Goal: Task Accomplishment & Management: Manage account settings

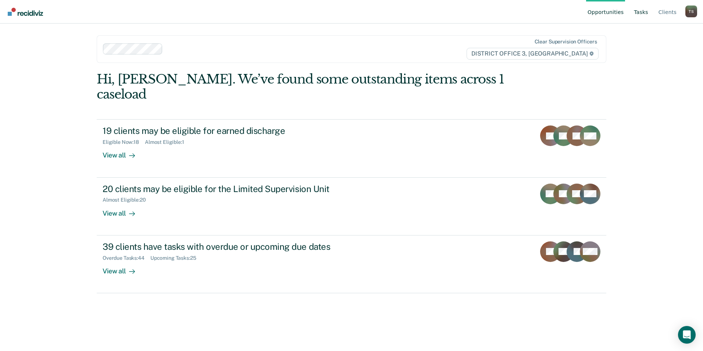
click at [646, 10] on link "Tasks" at bounding box center [641, 12] width 17 height 24
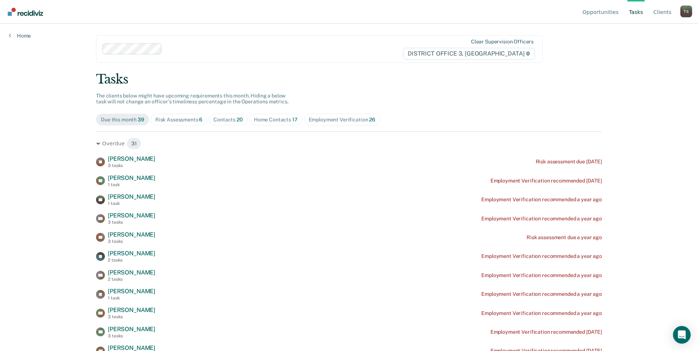
click at [273, 118] on div "Home Contacts 17" at bounding box center [276, 120] width 44 height 6
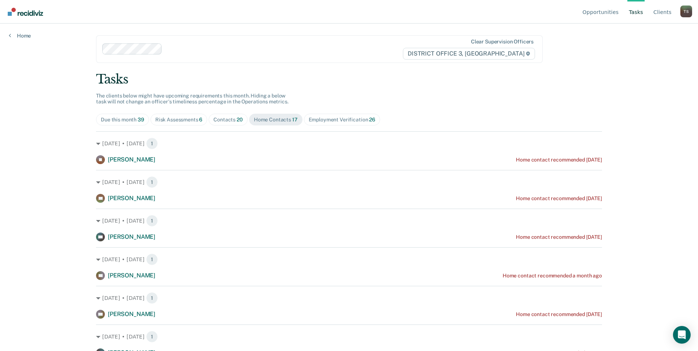
click at [226, 120] on div "Contacts 20" at bounding box center [227, 120] width 29 height 6
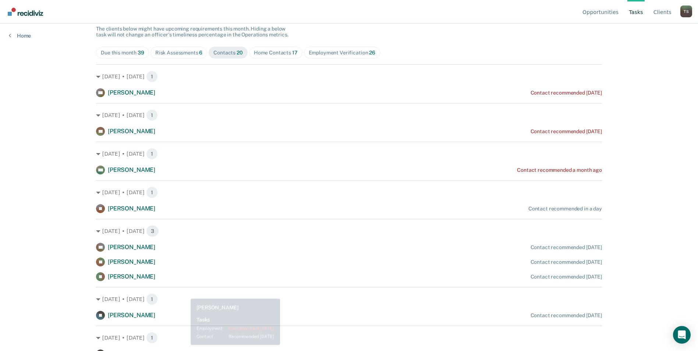
scroll to position [74, 0]
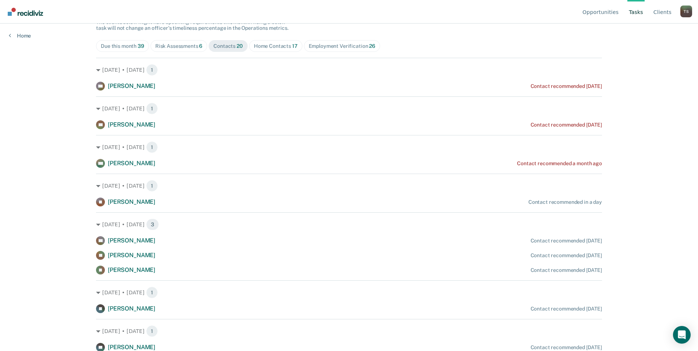
click at [264, 47] on div "Home Contacts 17" at bounding box center [276, 46] width 44 height 6
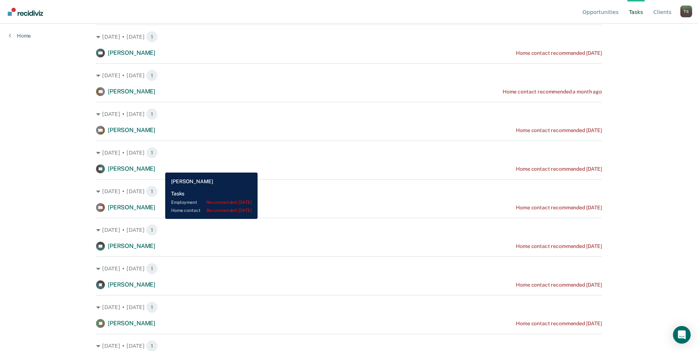
scroll to position [221, 0]
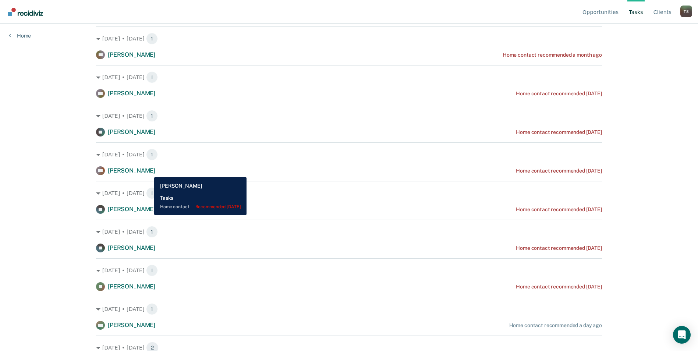
click at [149, 171] on span "Amanda Hernandez" at bounding box center [131, 170] width 47 height 7
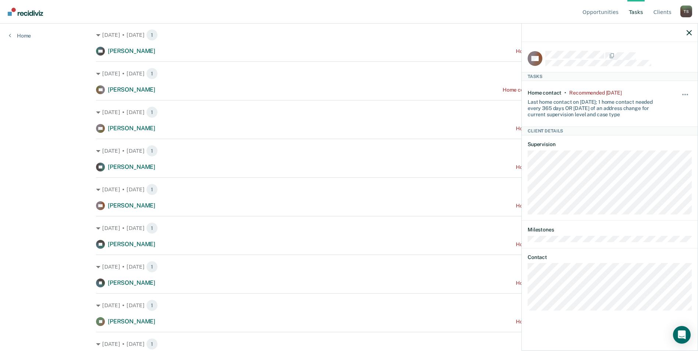
scroll to position [184, 0]
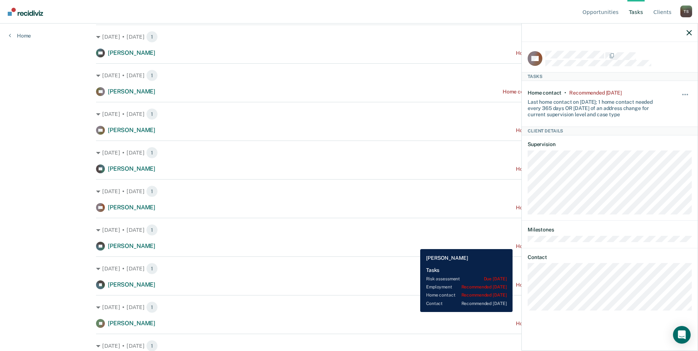
click at [413, 243] on div "JN Jody Noble Home contact recommended 8 days ago" at bounding box center [349, 246] width 506 height 9
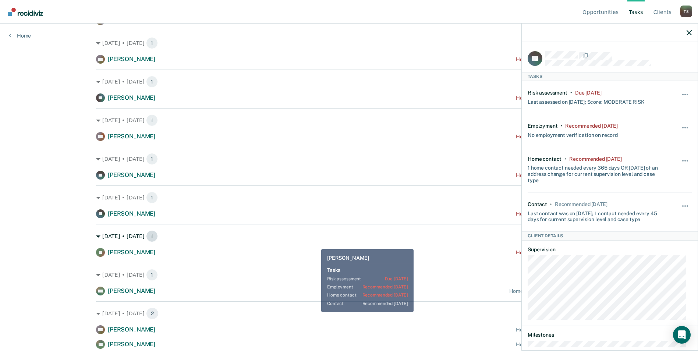
scroll to position [258, 0]
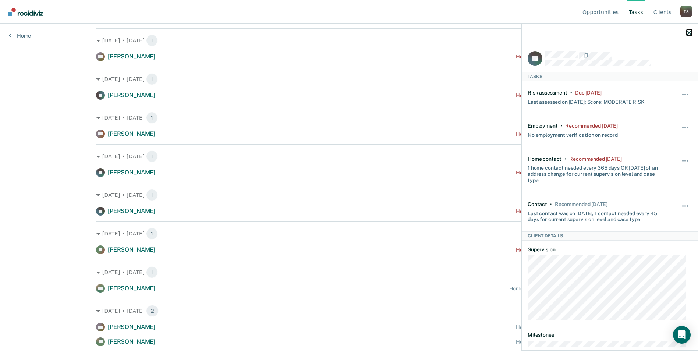
click at [689, 33] on icon "button" at bounding box center [689, 32] width 5 height 5
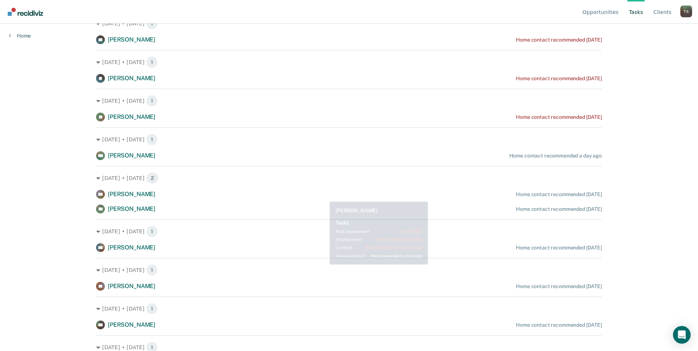
scroll to position [405, 0]
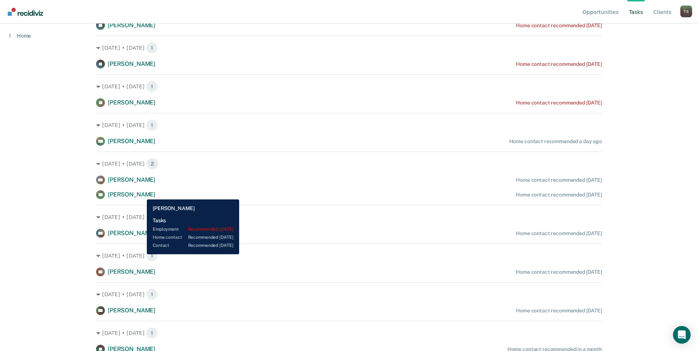
click at [141, 194] on span "Elizabeth Gaytan" at bounding box center [131, 194] width 47 height 7
